Goal: Task Accomplishment & Management: Use online tool/utility

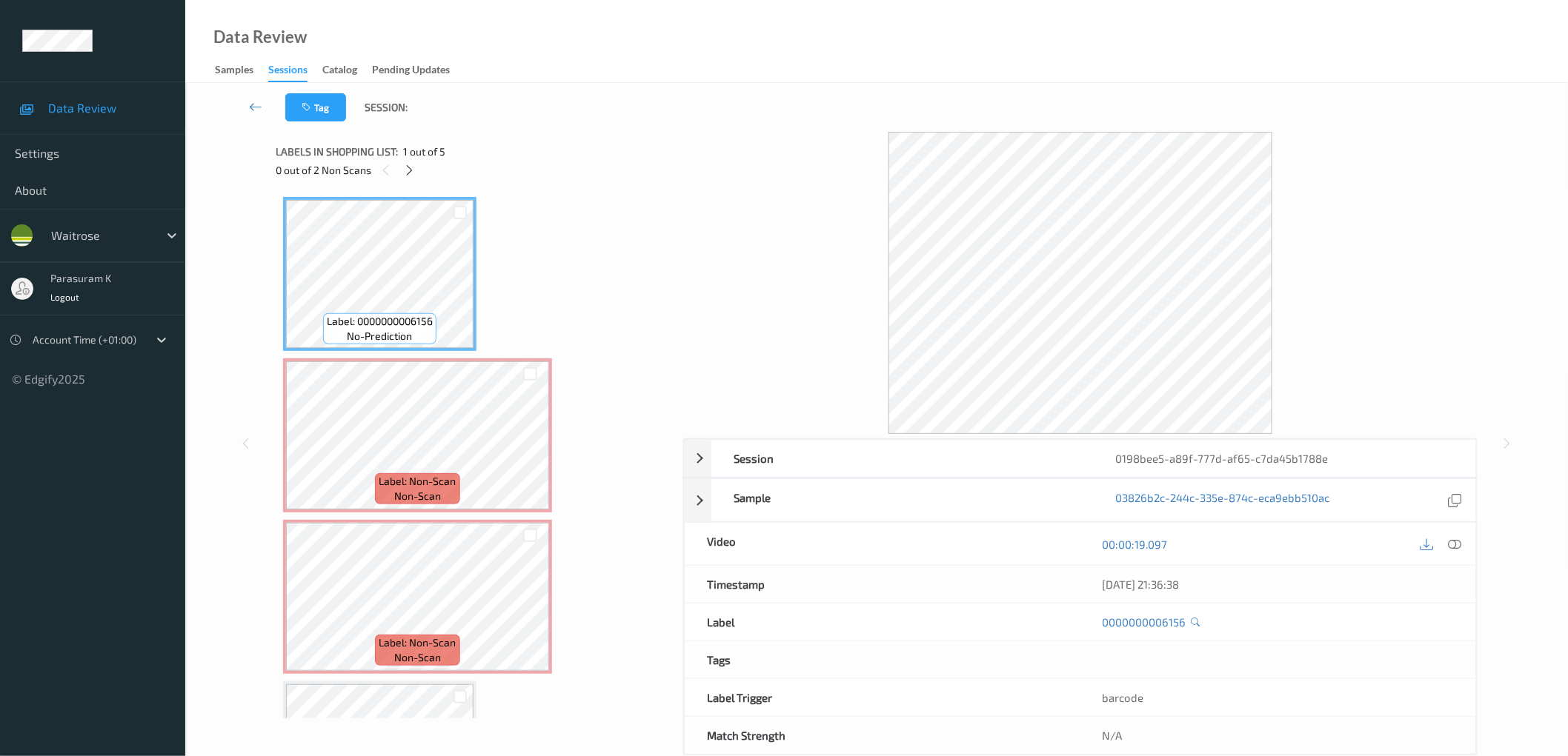
click at [603, 334] on div "Label: 0000000006156 no-prediction Label: Non-Scan non-scan Label: Non-Scan non…" at bounding box center [474, 597] width 382 height 800
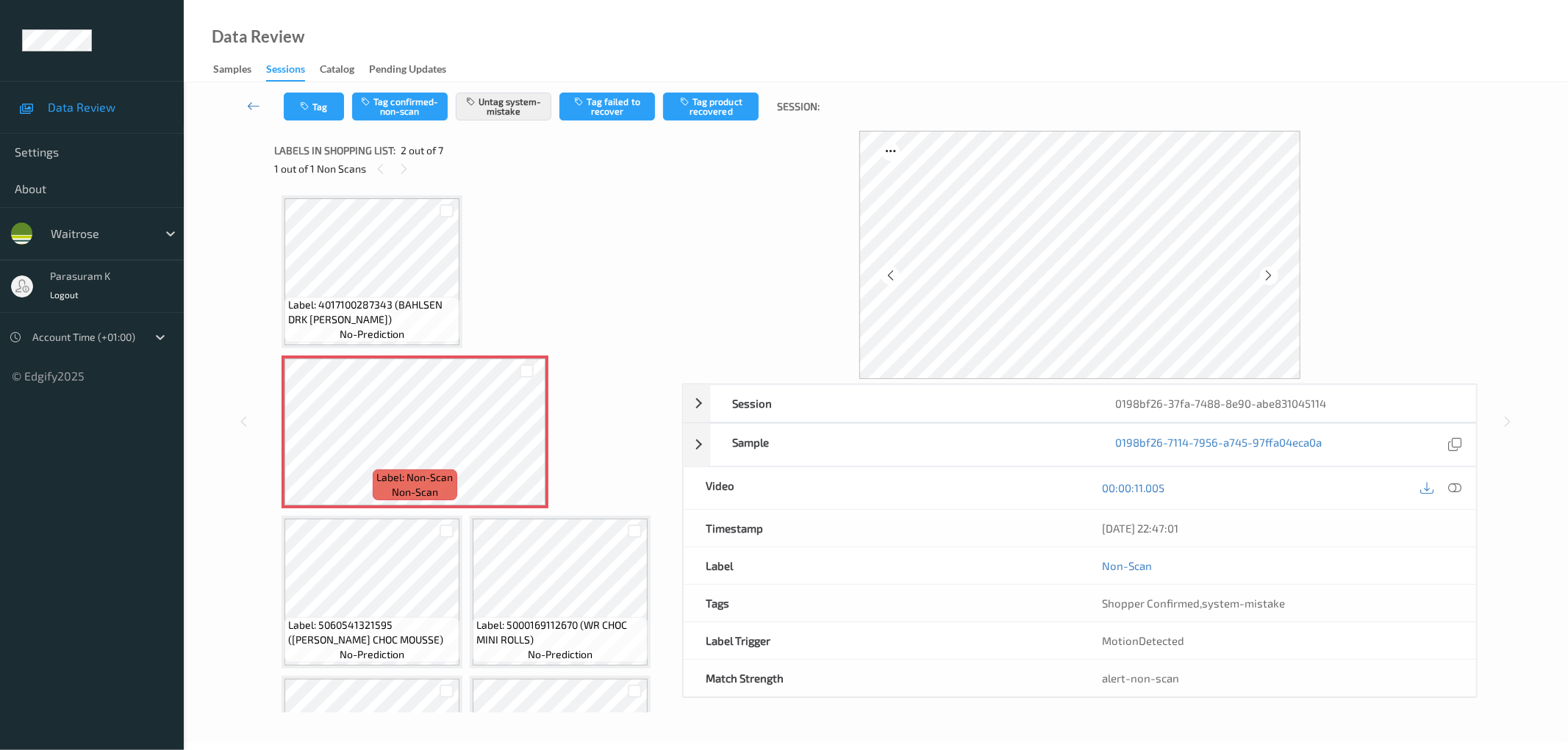
click at [555, 250] on div "Label: 4017100287343 (BAHLSEN DRK LEIBNIZ) no-prediction Label: Non-Scan non-sc…" at bounding box center [473, 593] width 383 height 794
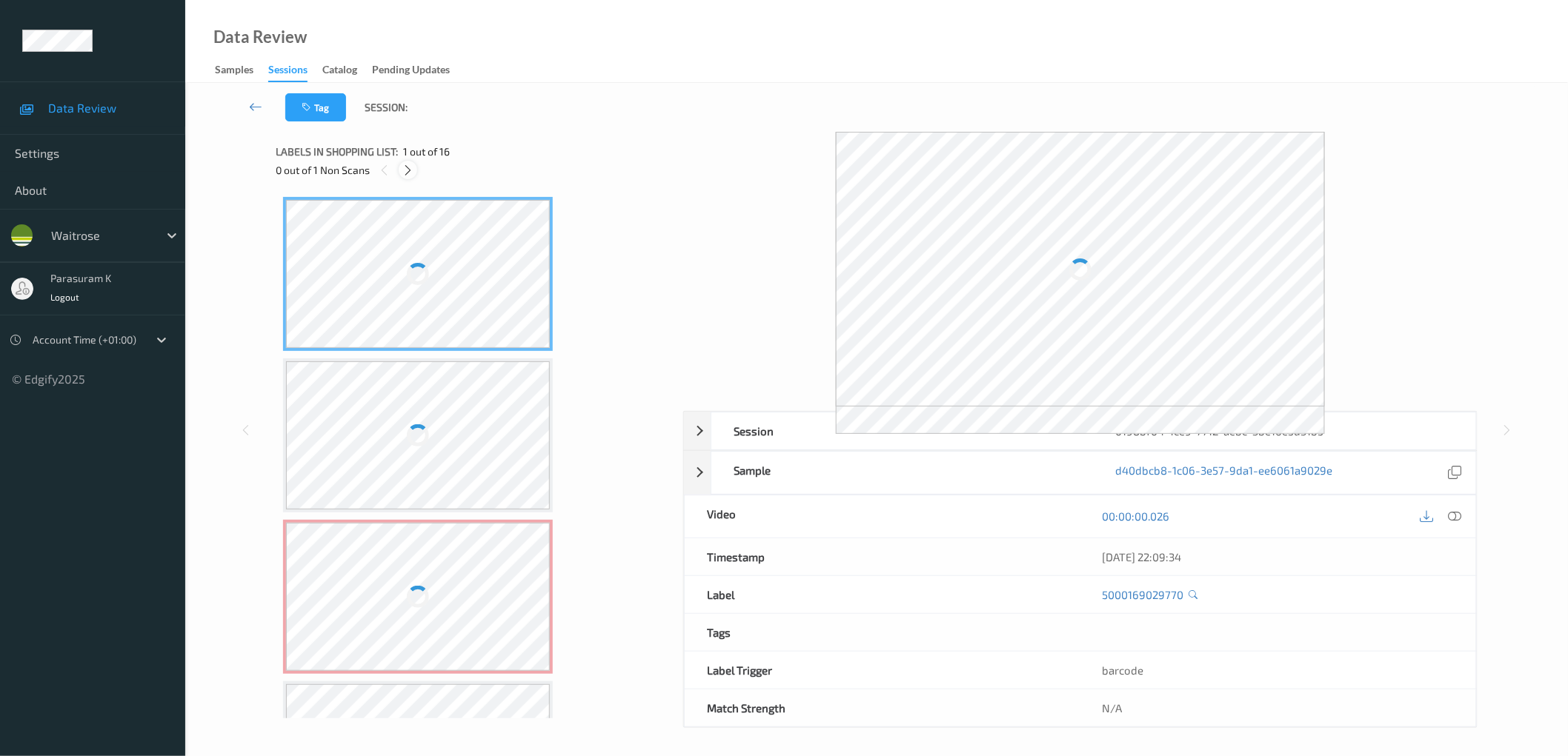
click at [409, 172] on icon at bounding box center [407, 170] width 12 height 13
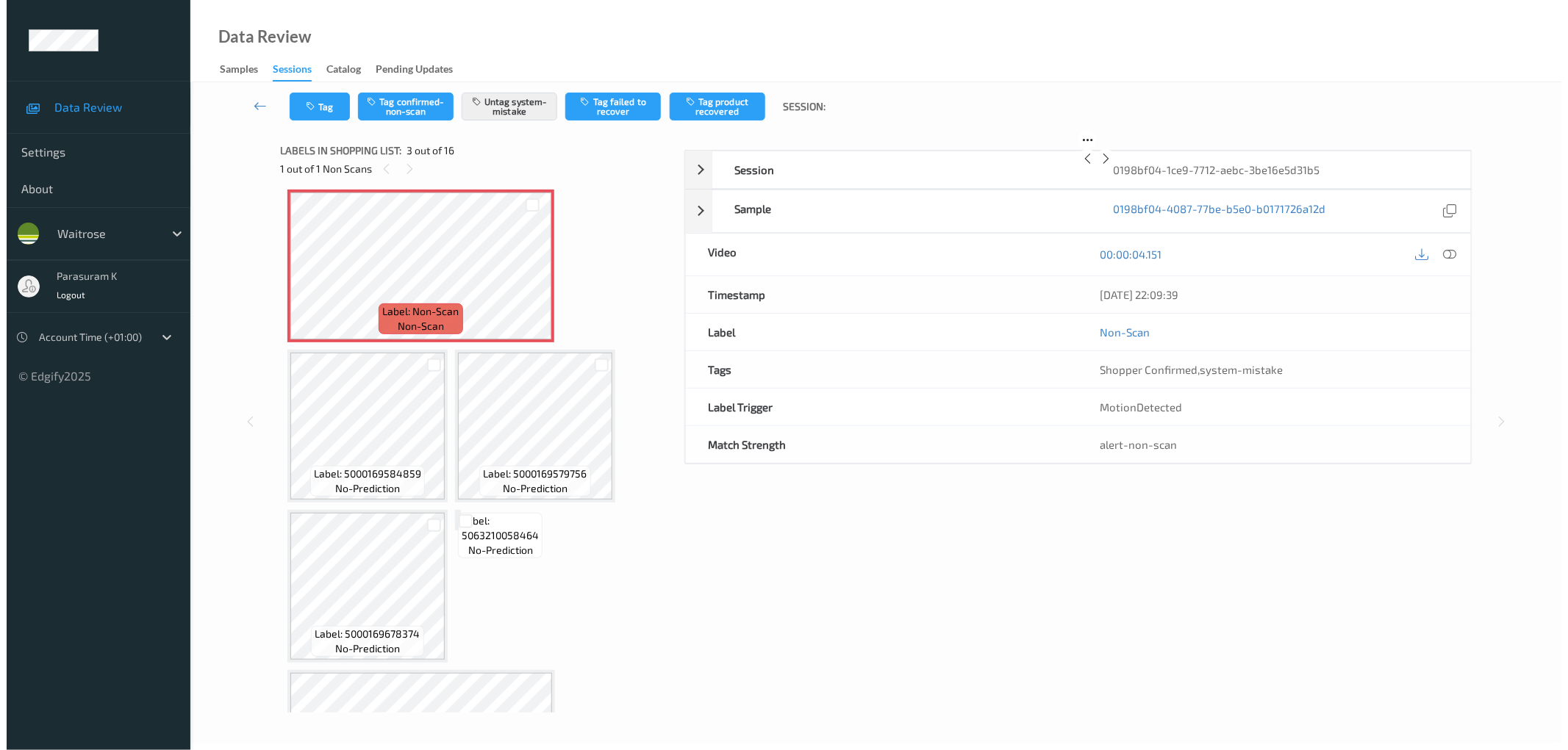
scroll to position [7, 0]
